Goal: Entertainment & Leisure: Consume media (video, audio)

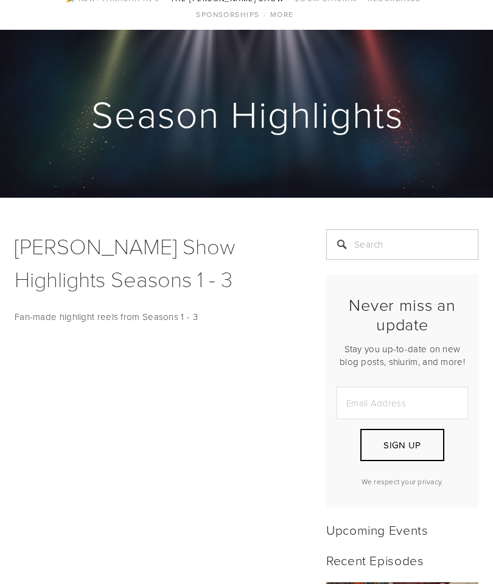
scroll to position [25, 0]
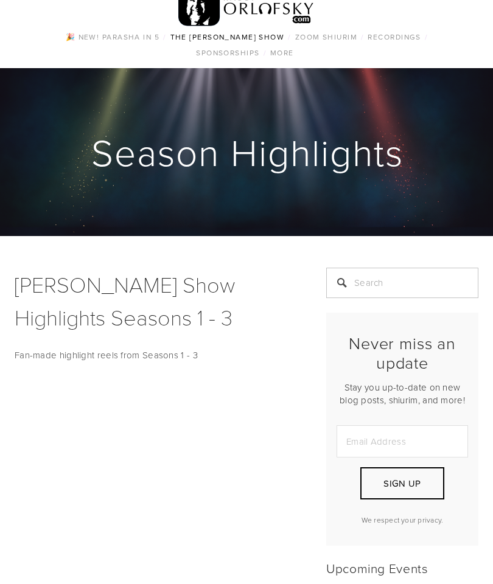
click at [51, 343] on div "Rabbi Orlofsky Show Highlights Seasons 1 - 3 Fan-made highlight reels from Seas…" at bounding box center [155, 315] width 281 height 95
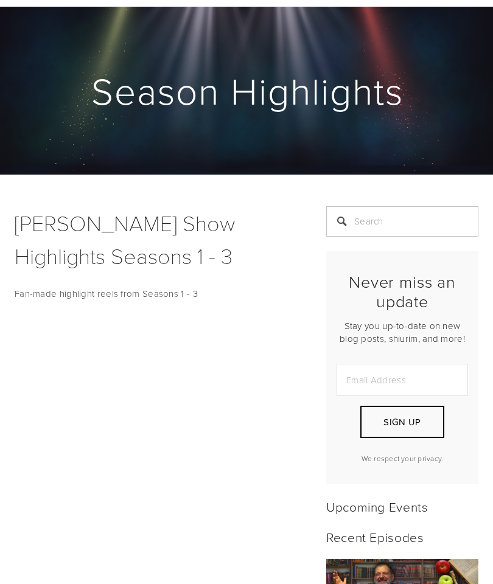
scroll to position [0, 0]
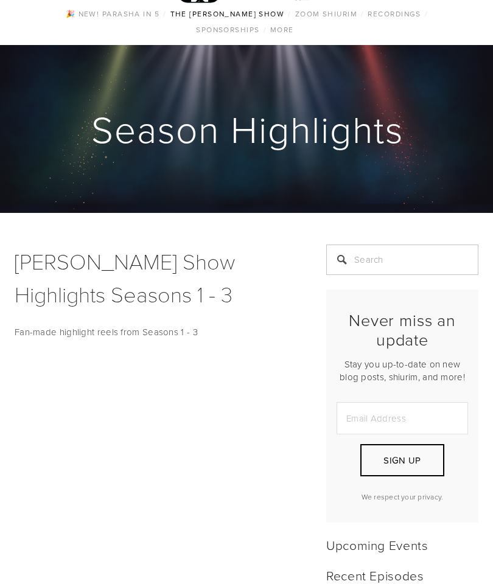
scroll to position [214, 0]
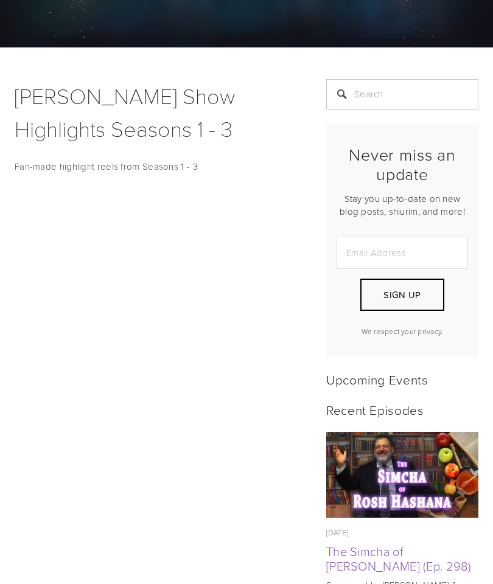
click at [111, 161] on p "Fan-made highlight reels from Seasons 1 - 3" at bounding box center [155, 166] width 281 height 15
click at [72, 169] on p "Fan-made highlight reels from Seasons 1 - 3" at bounding box center [155, 166] width 281 height 15
click at [64, 171] on p "Fan-made highlight reels from Seasons 1 - 3" at bounding box center [155, 166] width 281 height 15
click at [193, 360] on div at bounding box center [155, 441] width 302 height 173
click at [181, 359] on div at bounding box center [155, 441] width 302 height 173
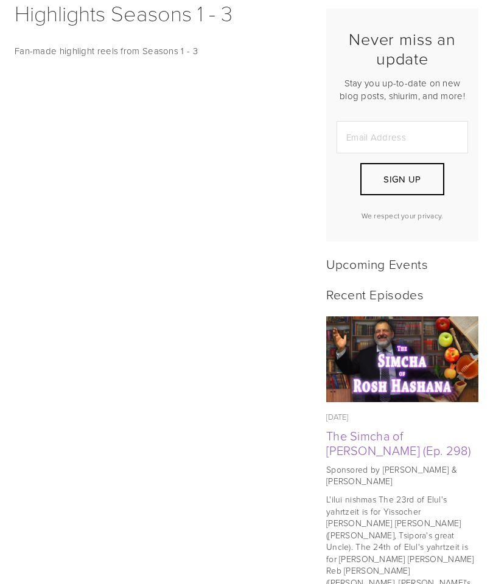
scroll to position [452, 0]
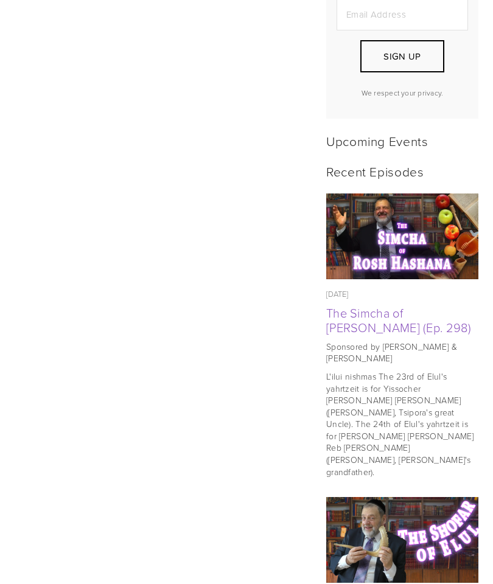
click at [125, 291] on div at bounding box center [155, 376] width 302 height 173
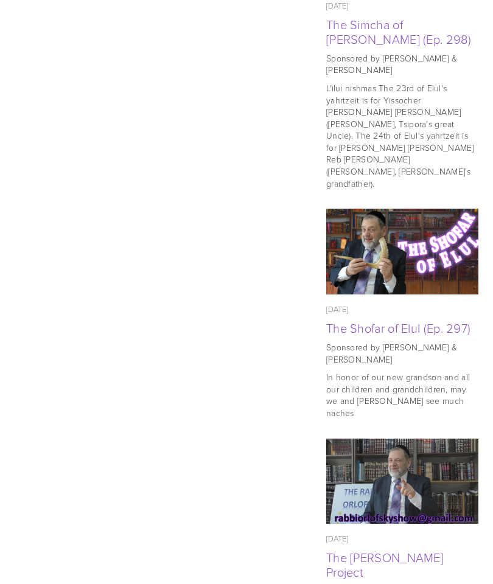
click at [113, 219] on div at bounding box center [247, 380] width 464 height 1655
click at [139, 307] on div at bounding box center [247, 380] width 464 height 1655
click at [88, 481] on div at bounding box center [247, 380] width 464 height 1655
click at [156, 255] on div at bounding box center [247, 380] width 464 height 1655
click at [164, 187] on p at bounding box center [155, 189] width 281 height 15
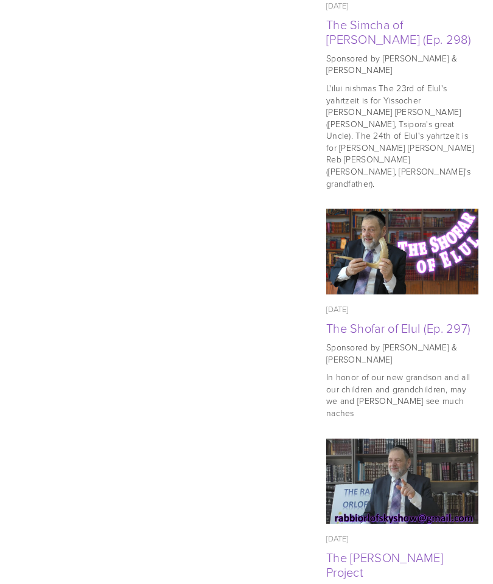
click at [107, 212] on div at bounding box center [247, 380] width 464 height 1655
click at [102, 266] on div at bounding box center [247, 380] width 464 height 1655
click at [108, 461] on div at bounding box center [247, 380] width 464 height 1655
click at [157, 309] on div at bounding box center [247, 380] width 464 height 1655
click at [152, 276] on div at bounding box center [247, 380] width 464 height 1655
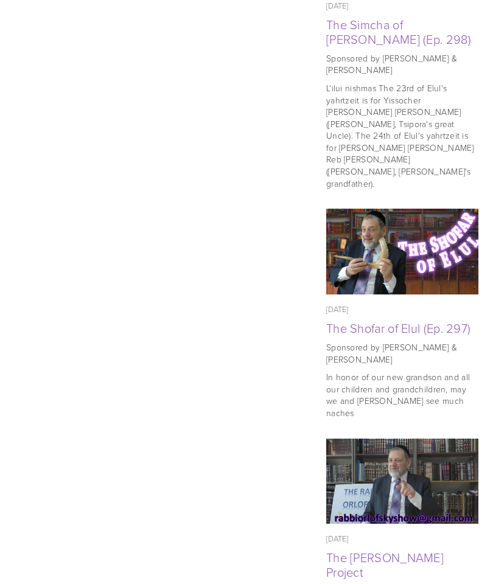
click at [144, 302] on div at bounding box center [247, 380] width 464 height 1655
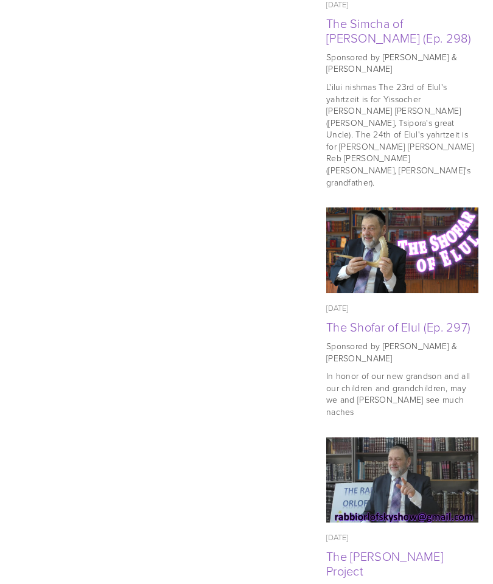
click at [119, 234] on div at bounding box center [247, 379] width 464 height 1655
click at [94, 263] on div at bounding box center [247, 379] width 464 height 1655
click at [119, 308] on div at bounding box center [247, 379] width 464 height 1655
click at [90, 227] on div at bounding box center [247, 379] width 464 height 1655
click at [183, 514] on div at bounding box center [247, 379] width 464 height 1655
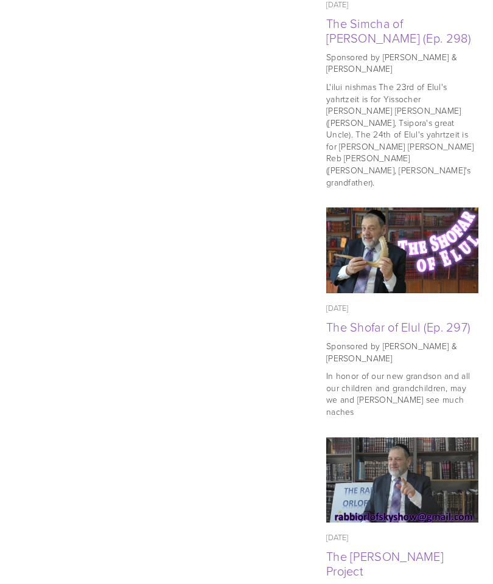
click at [178, 537] on div at bounding box center [247, 379] width 464 height 1655
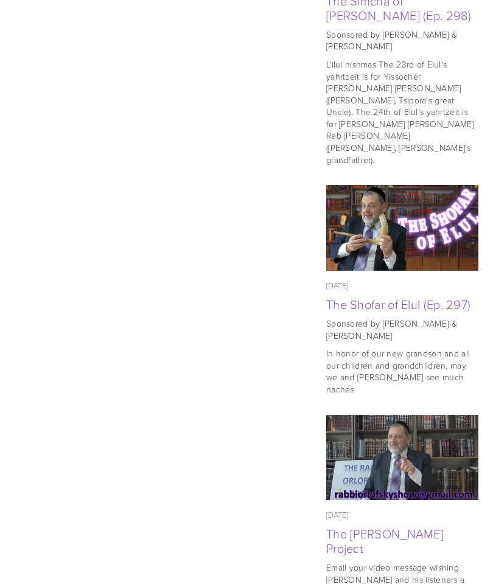
scroll to position [763, 0]
click at [120, 313] on div at bounding box center [247, 356] width 464 height 1655
click at [129, 173] on div at bounding box center [155, 165] width 302 height 29
click at [137, 276] on div at bounding box center [247, 356] width 464 height 1655
click at [94, 308] on div at bounding box center [247, 356] width 464 height 1655
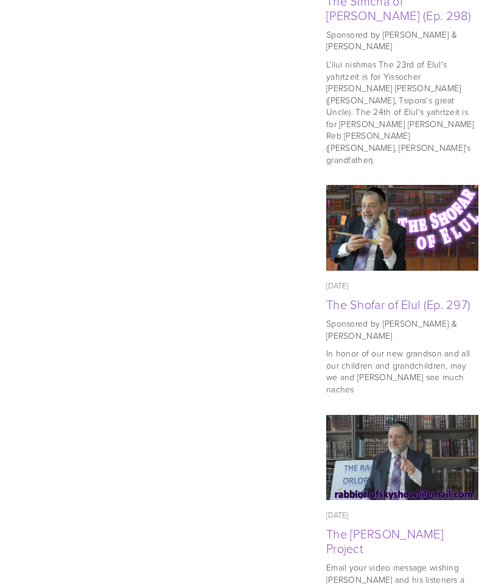
click at [103, 218] on div at bounding box center [247, 356] width 464 height 1655
click at [123, 274] on div at bounding box center [247, 356] width 464 height 1655
click at [120, 199] on div at bounding box center [247, 356] width 464 height 1655
click at [126, 259] on div at bounding box center [247, 356] width 464 height 1655
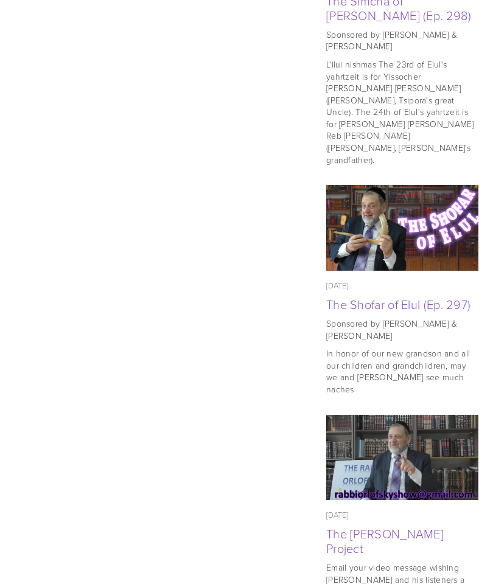
click at [71, 143] on div at bounding box center [155, 63] width 302 height 173
click at [122, 230] on div at bounding box center [247, 356] width 464 height 1655
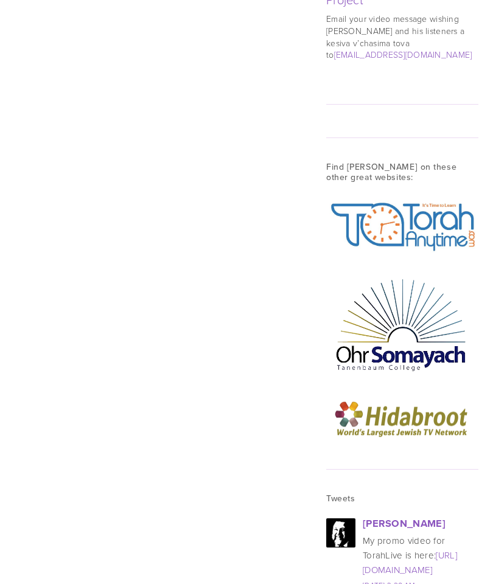
scroll to position [1312, 0]
